Goal: Information Seeking & Learning: Learn about a topic

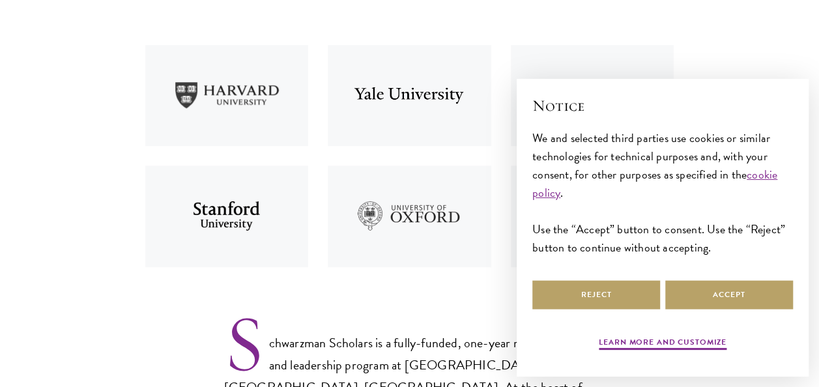
scroll to position [583, 0]
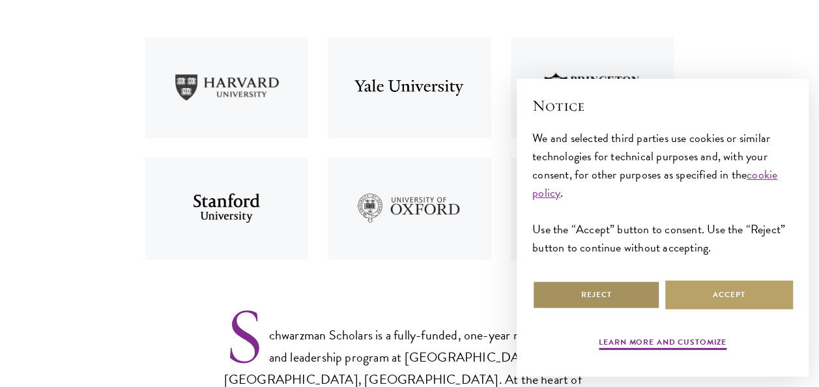
click at [614, 286] on button "Reject" at bounding box center [597, 294] width 128 height 29
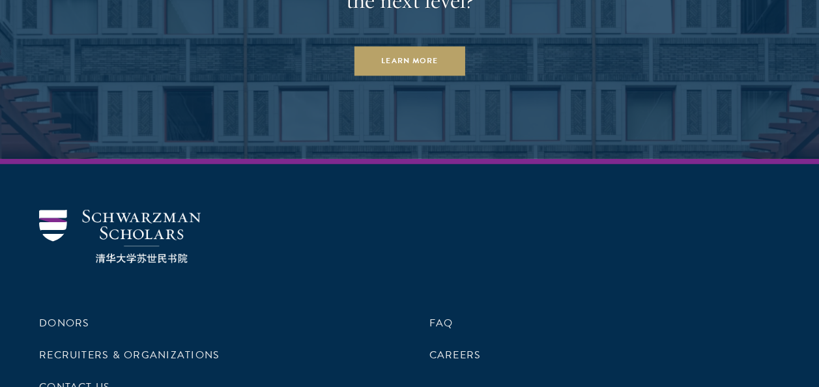
scroll to position [6741, 0]
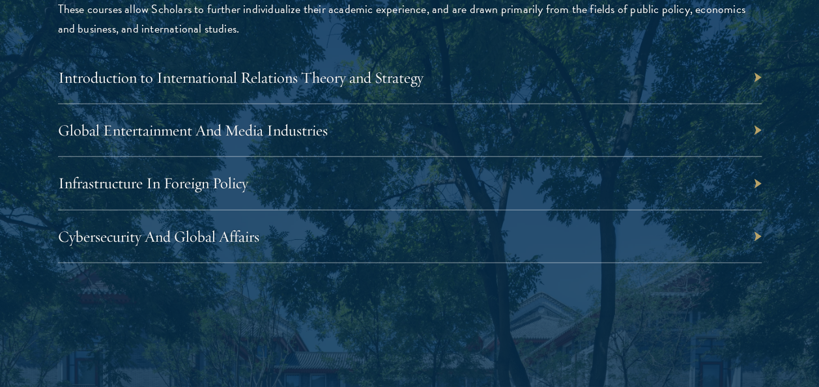
scroll to position [4180, 0]
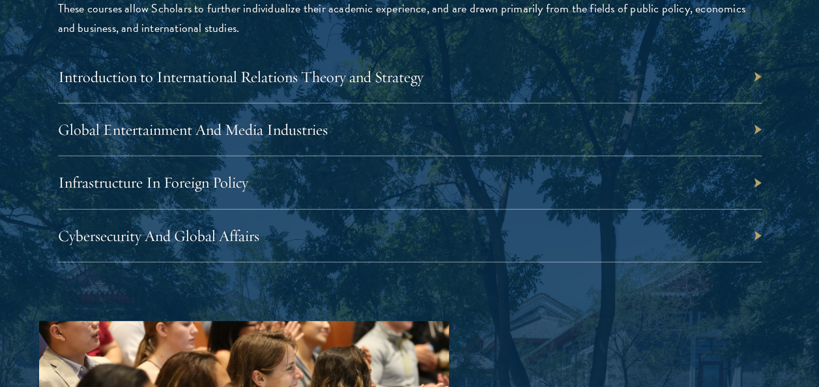
click at [372, 83] on div "Introduction to International Relations Theory and Strategy" at bounding box center [410, 77] width 704 height 53
click at [399, 70] on link "Introduction to International Relations Theory and Strategy" at bounding box center [248, 77] width 366 height 20
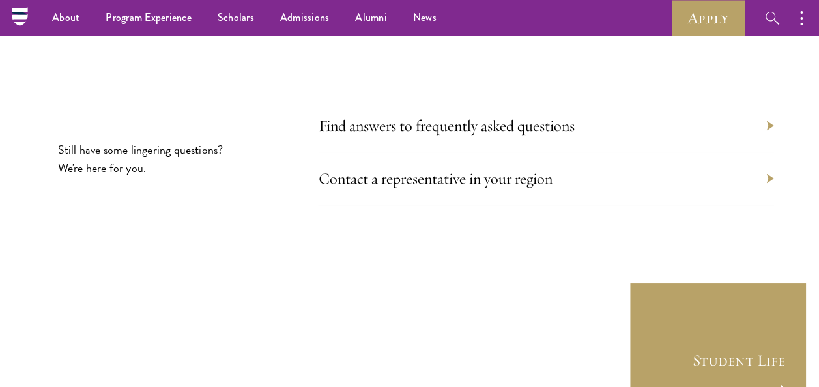
scroll to position [7276, 0]
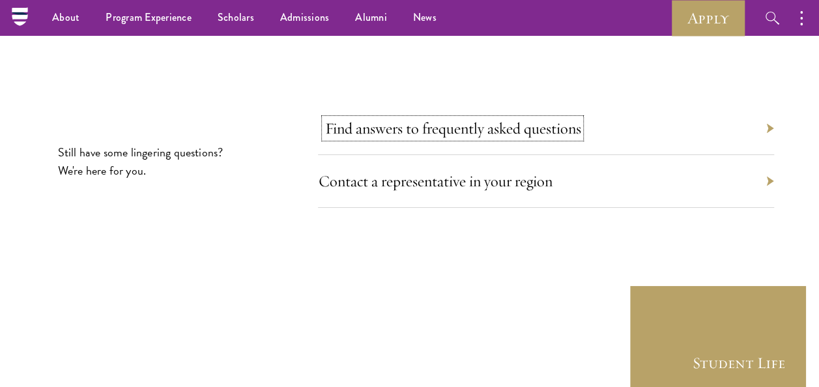
click at [482, 119] on link "Find answers to frequently asked questions" at bounding box center [453, 129] width 256 height 20
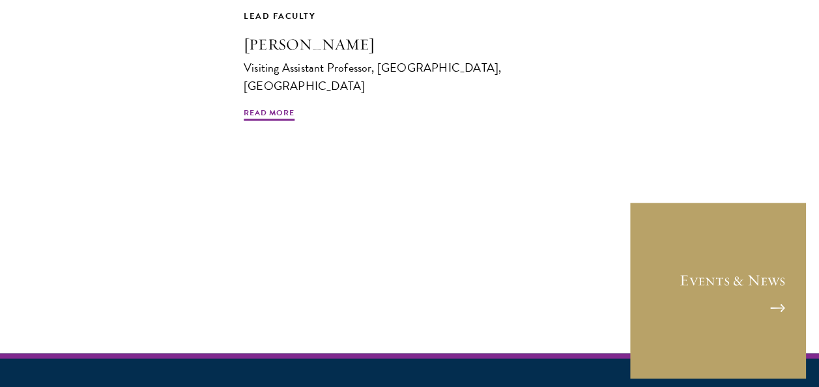
scroll to position [1003, 0]
